Goal: Go to known website: Access a specific website the user already knows

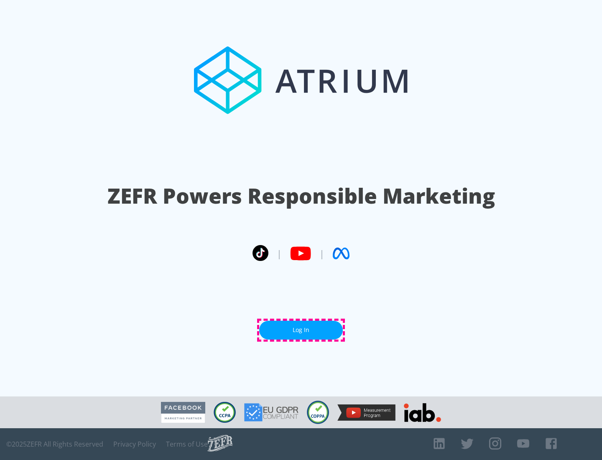
click at [301, 330] on link "Log In" at bounding box center [301, 330] width 84 height 19
